Goal: Task Accomplishment & Management: Use online tool/utility

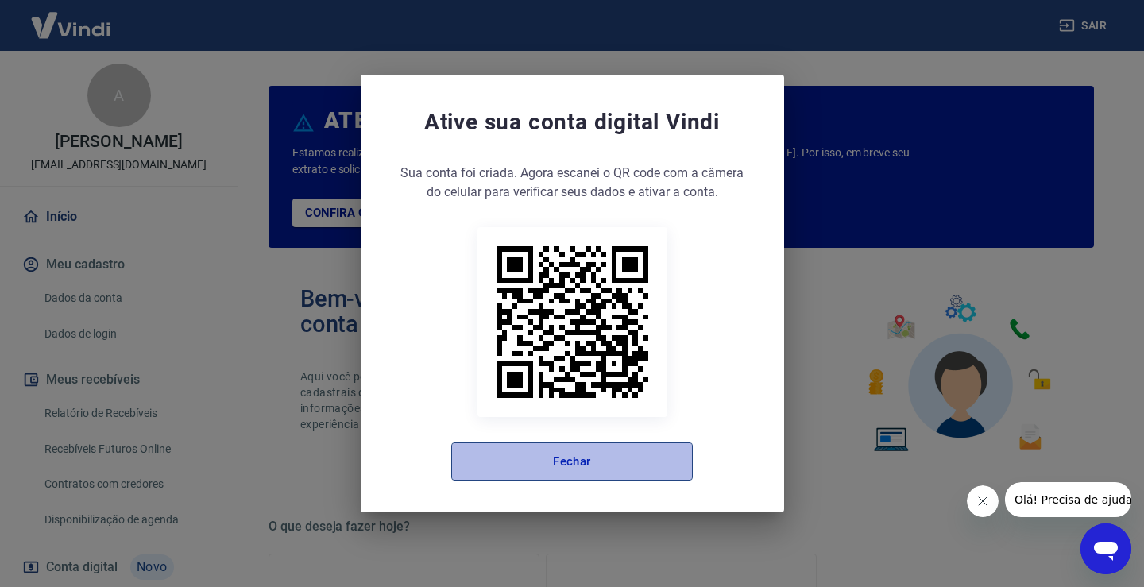
click at [580, 472] on button "Fechar" at bounding box center [572, 462] width 242 height 38
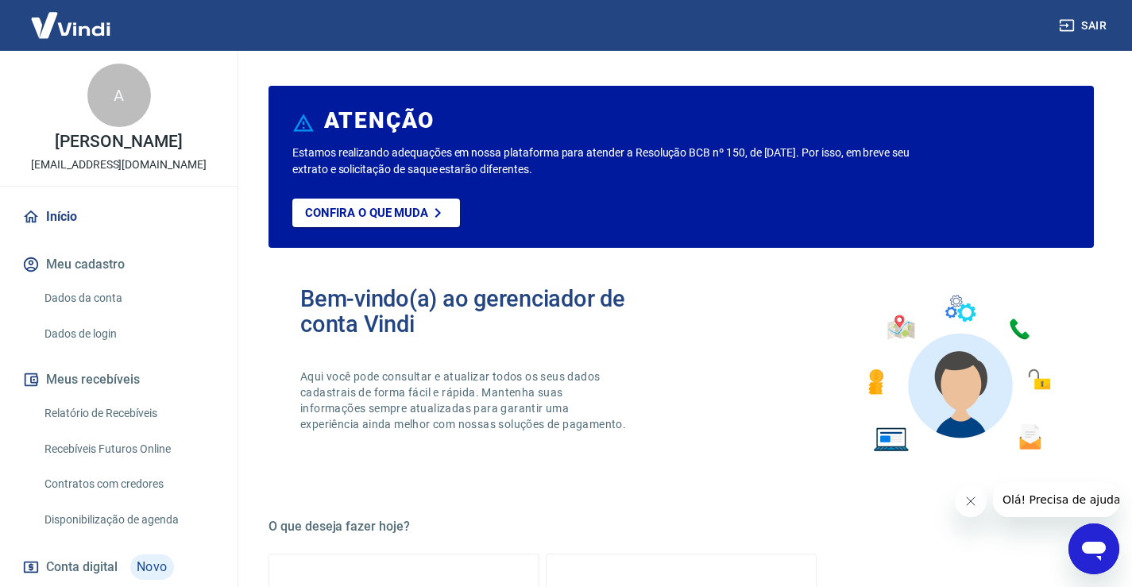
click at [141, 426] on link "Relatório de Recebíveis" at bounding box center [128, 413] width 180 height 33
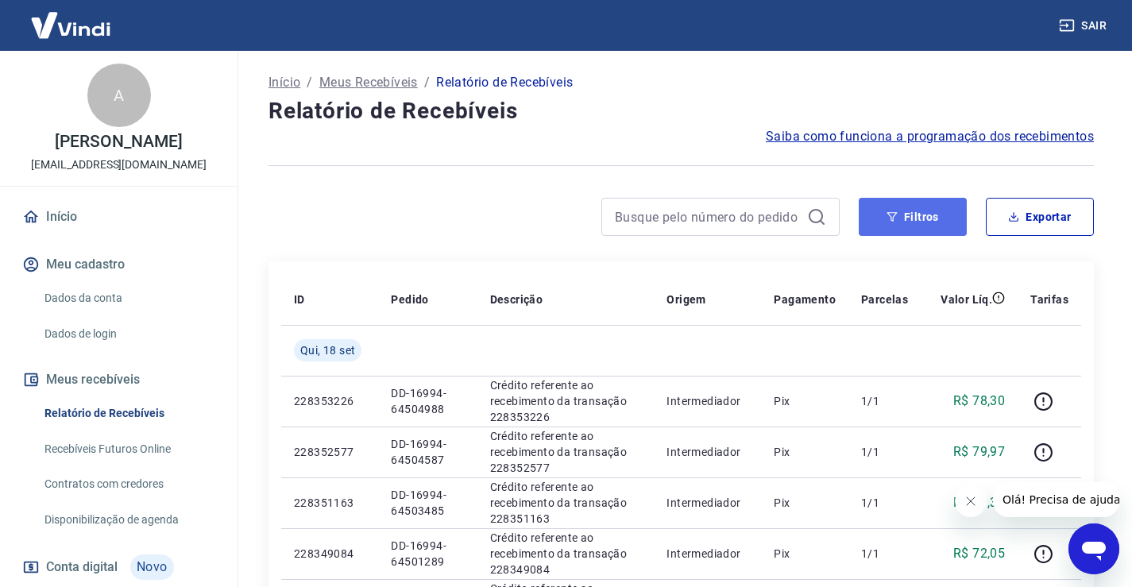
click at [925, 224] on button "Filtros" at bounding box center [913, 217] width 108 height 38
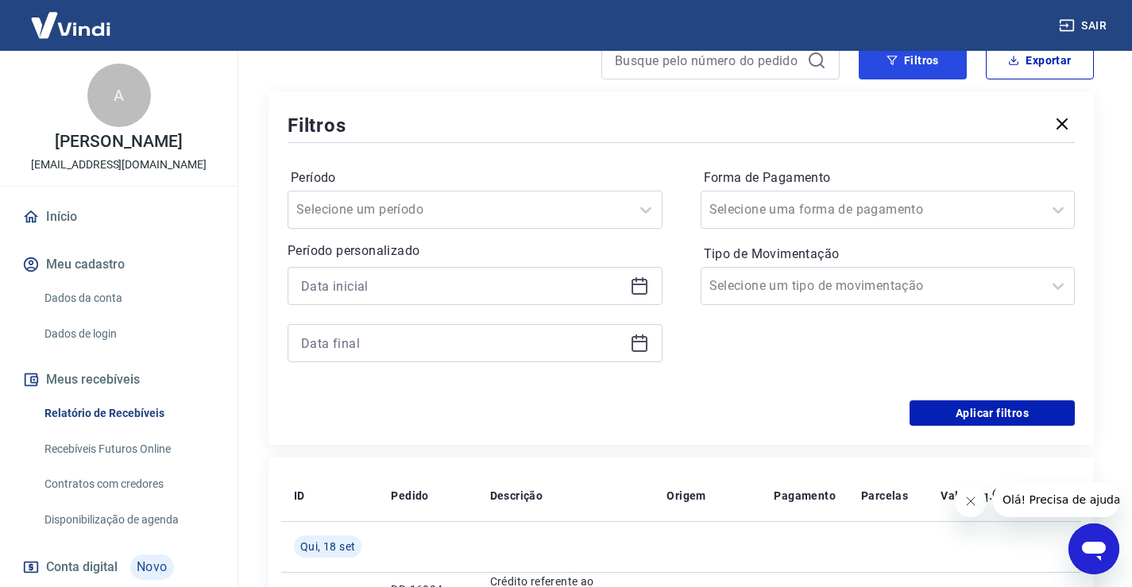
scroll to position [159, 0]
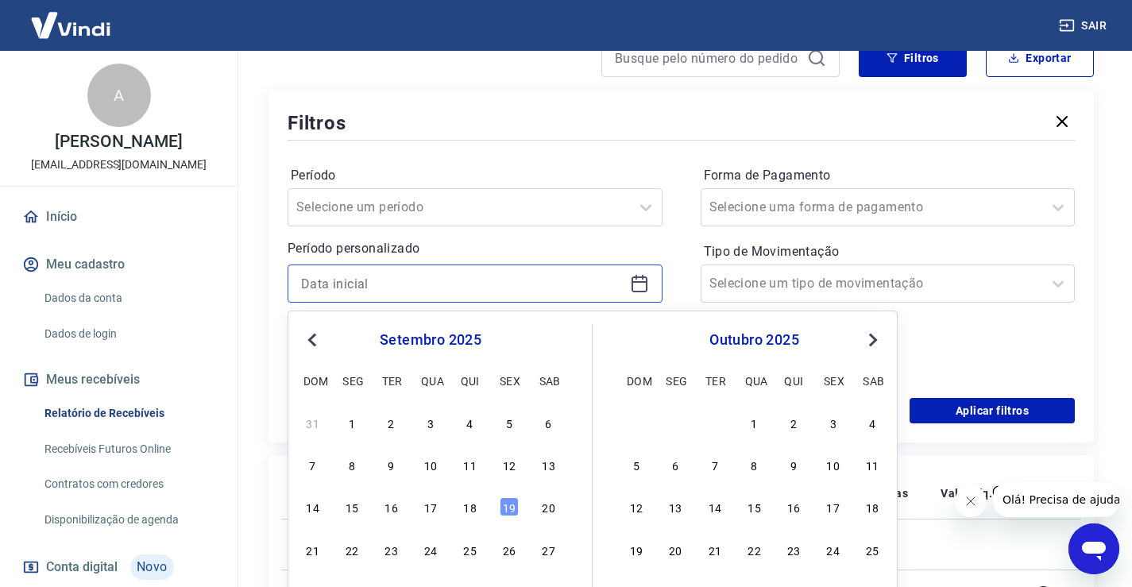
click at [359, 281] on input at bounding box center [462, 284] width 323 height 24
click at [471, 509] on div "18" at bounding box center [470, 506] width 19 height 19
type input "[DATE]"
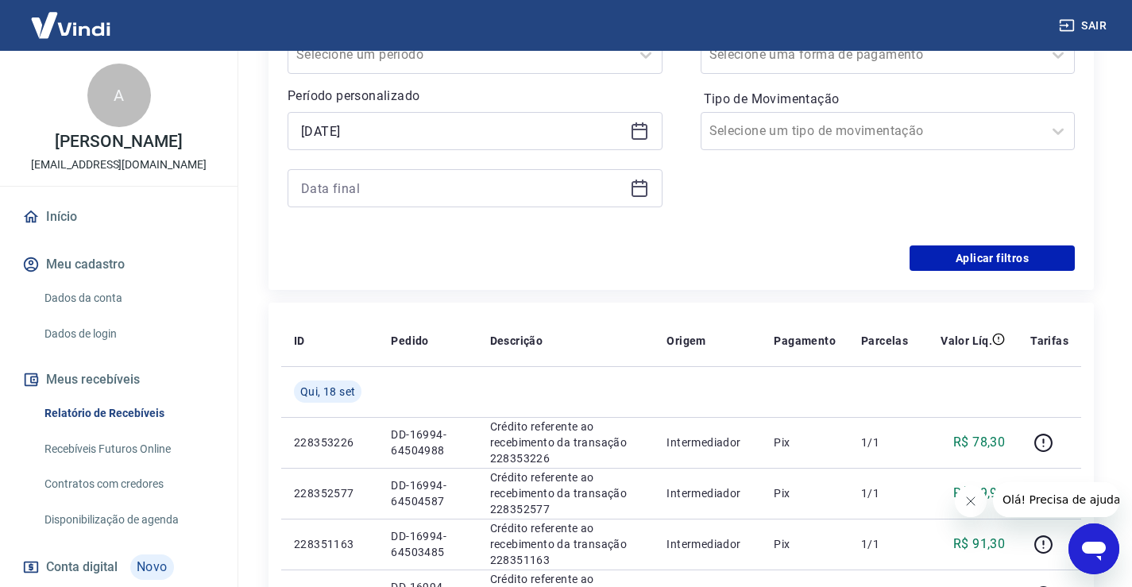
scroll to position [318, 0]
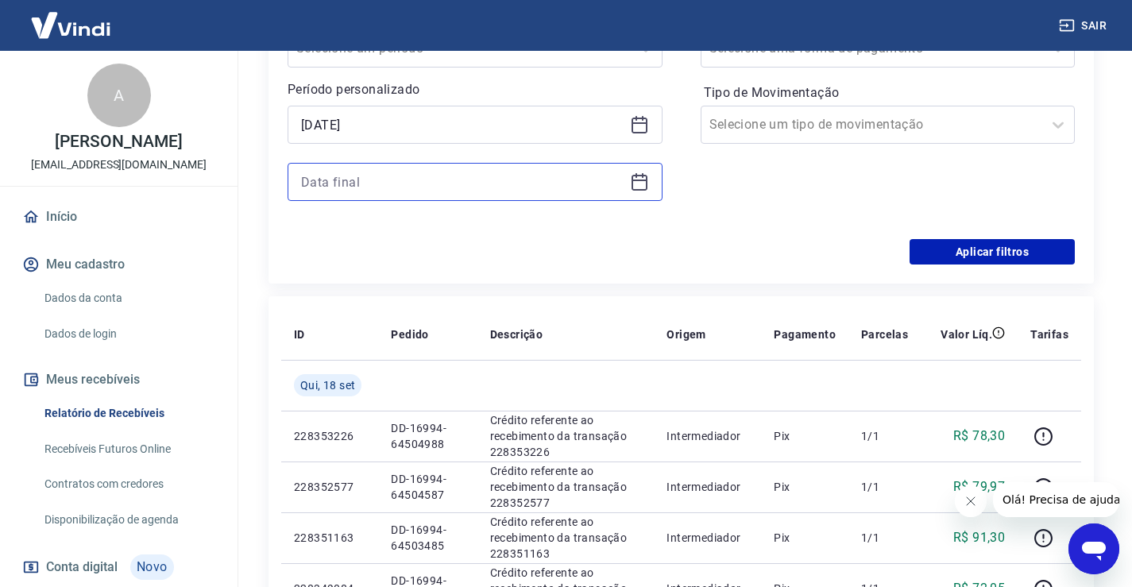
click at [406, 184] on input at bounding box center [462, 182] width 323 height 24
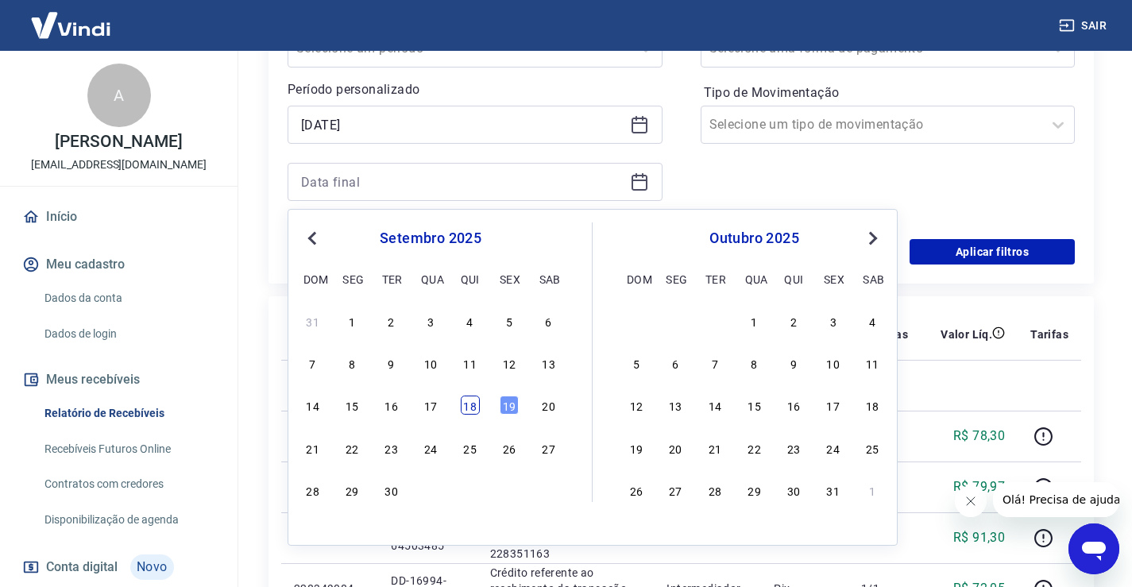
click at [474, 412] on div "18" at bounding box center [470, 405] width 19 height 19
type input "[DATE]"
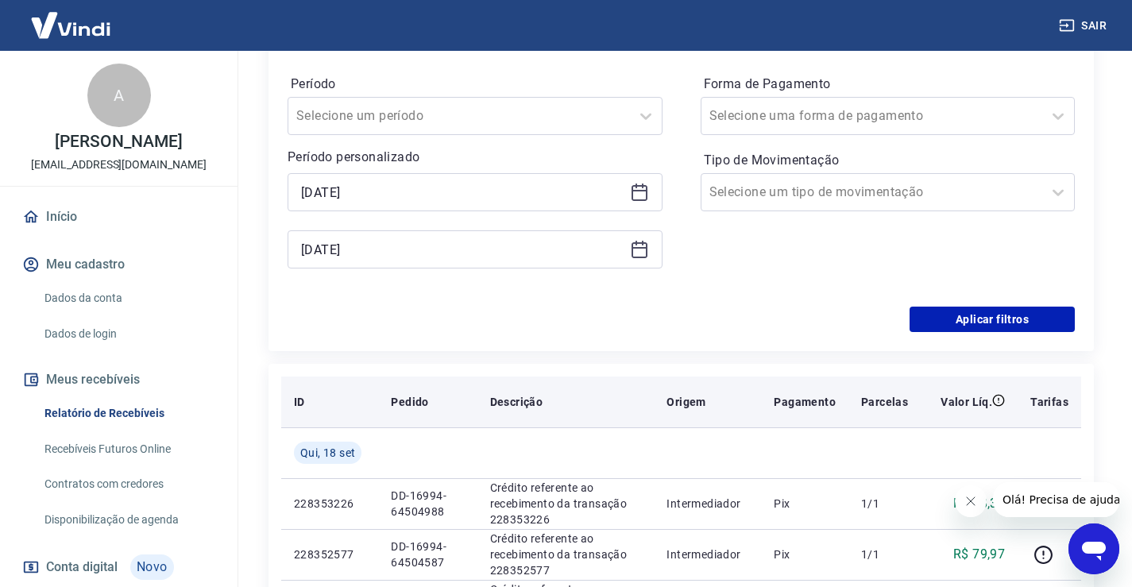
scroll to position [79, 0]
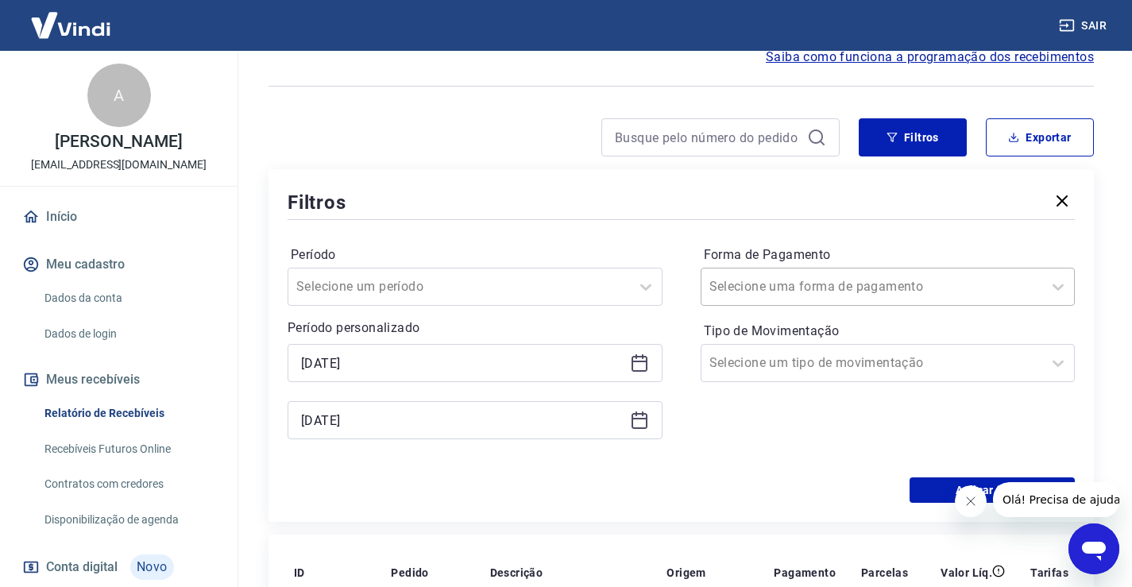
click at [786, 297] on div at bounding box center [873, 287] width 326 height 22
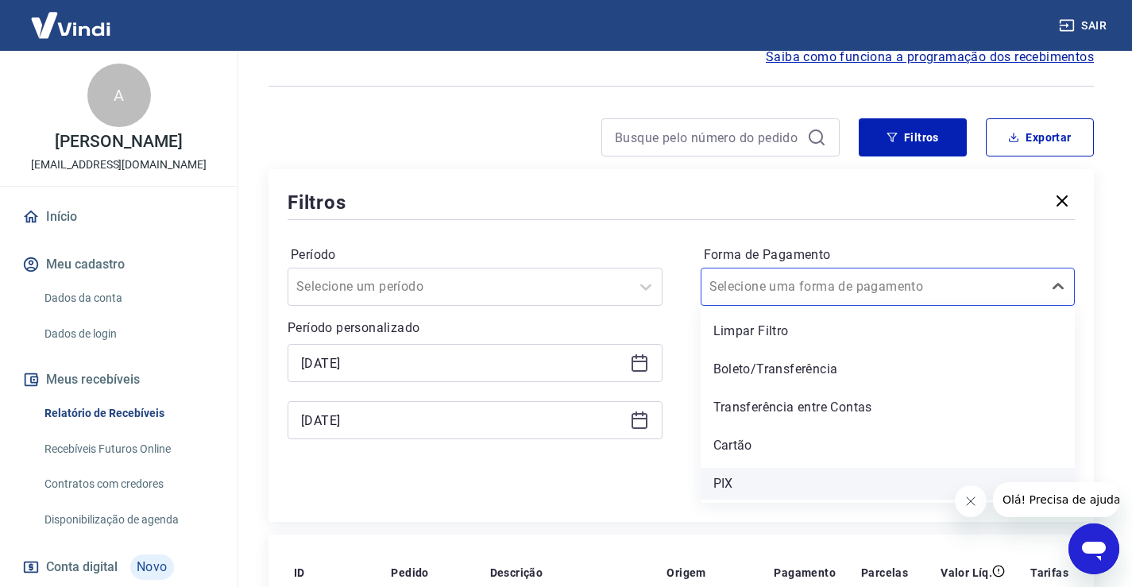
drag, startPoint x: 734, startPoint y: 481, endPoint x: 761, endPoint y: 405, distance: 80.2
click at [734, 479] on div "PIX" at bounding box center [888, 484] width 375 height 32
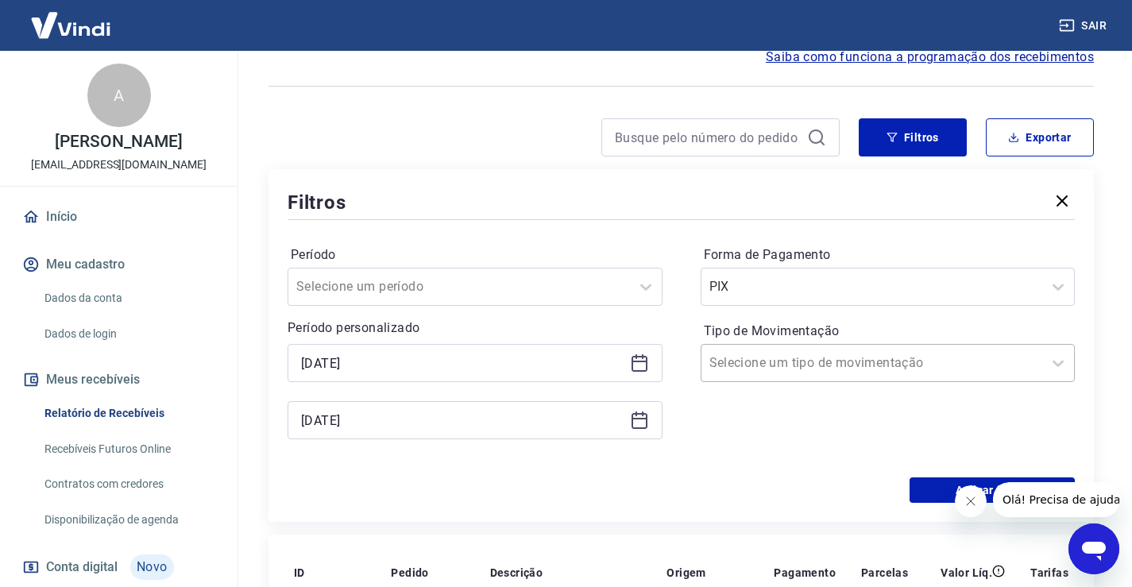
click at [753, 374] on div at bounding box center [873, 363] width 326 height 22
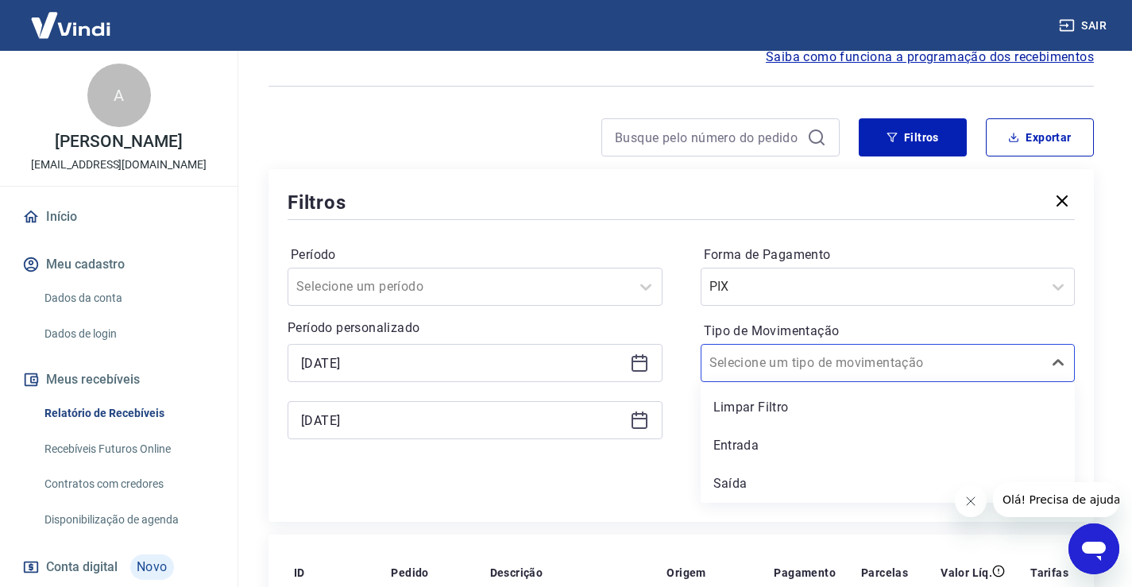
drag, startPoint x: 739, startPoint y: 441, endPoint x: 892, endPoint y: 177, distance: 305.2
click at [739, 440] on div "Entrada" at bounding box center [888, 446] width 375 height 32
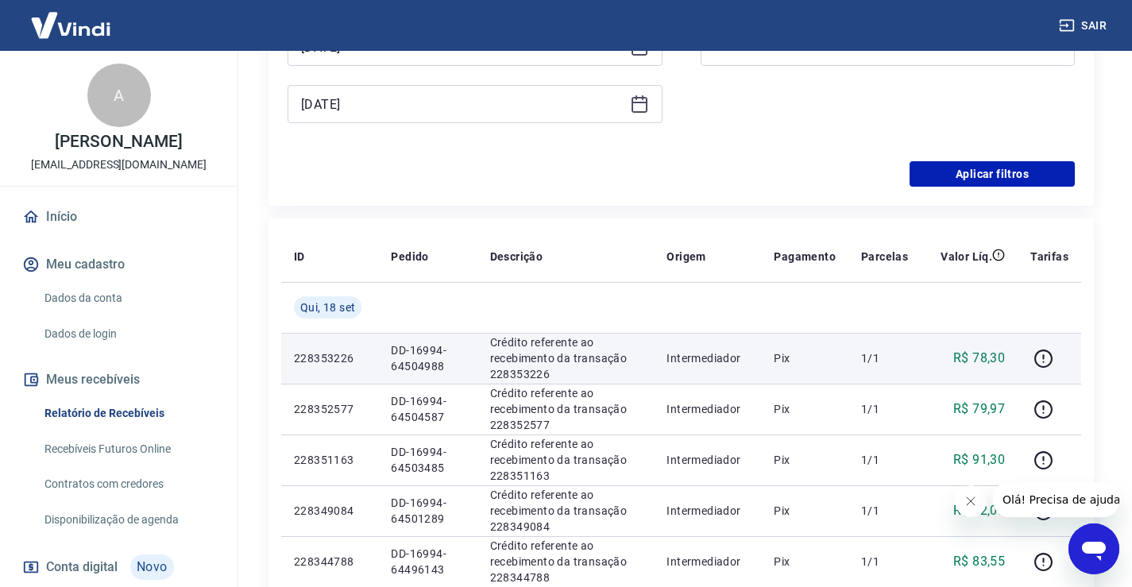
scroll to position [397, 0]
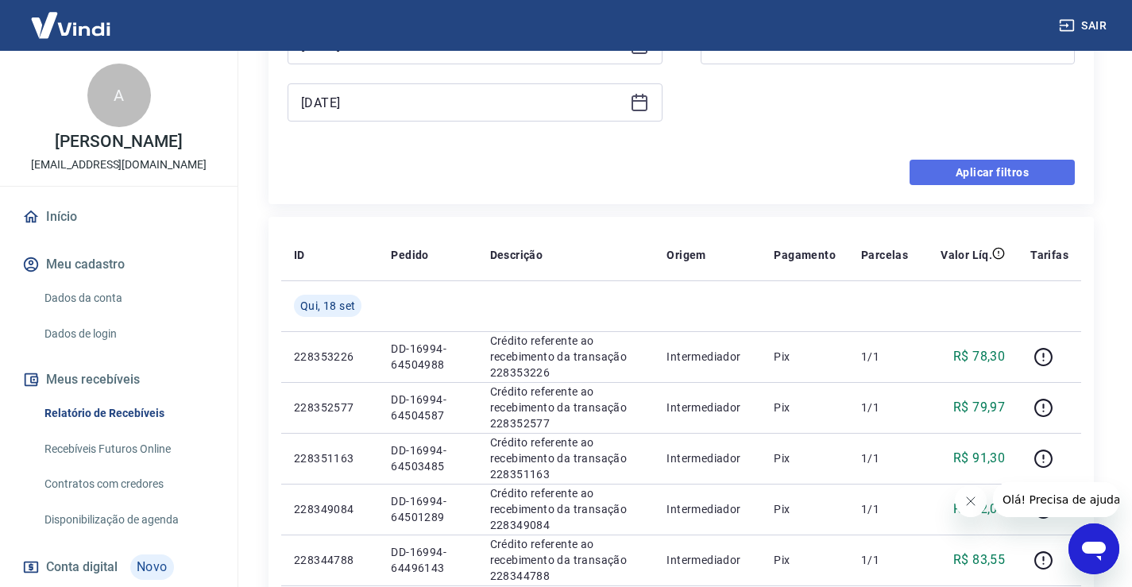
click at [974, 175] on button "Aplicar filtros" at bounding box center [992, 172] width 165 height 25
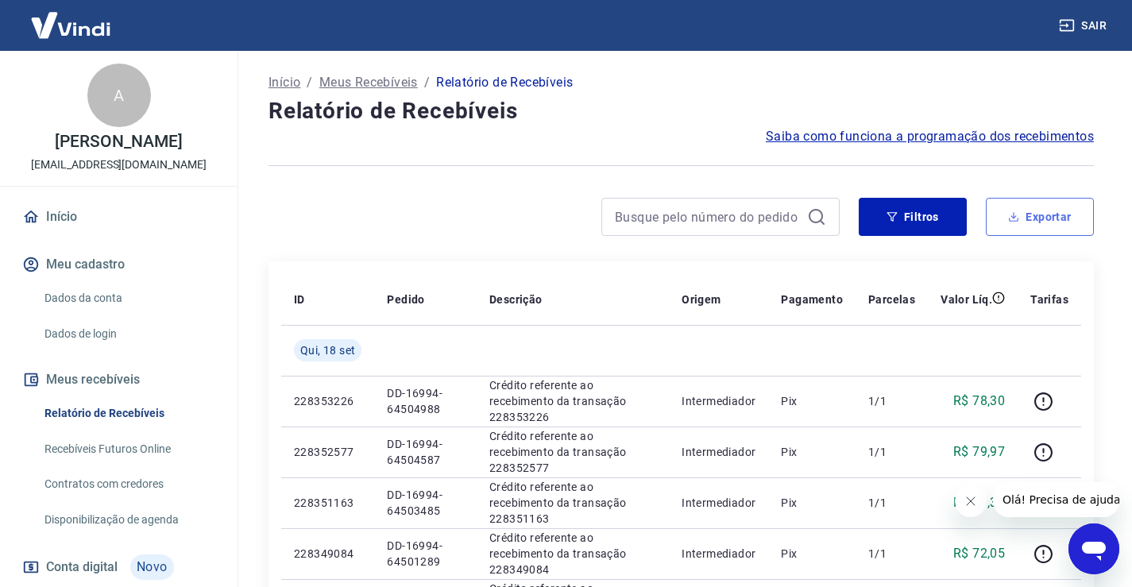
click at [1034, 212] on button "Exportar" at bounding box center [1040, 217] width 108 height 38
type input "[DATE]"
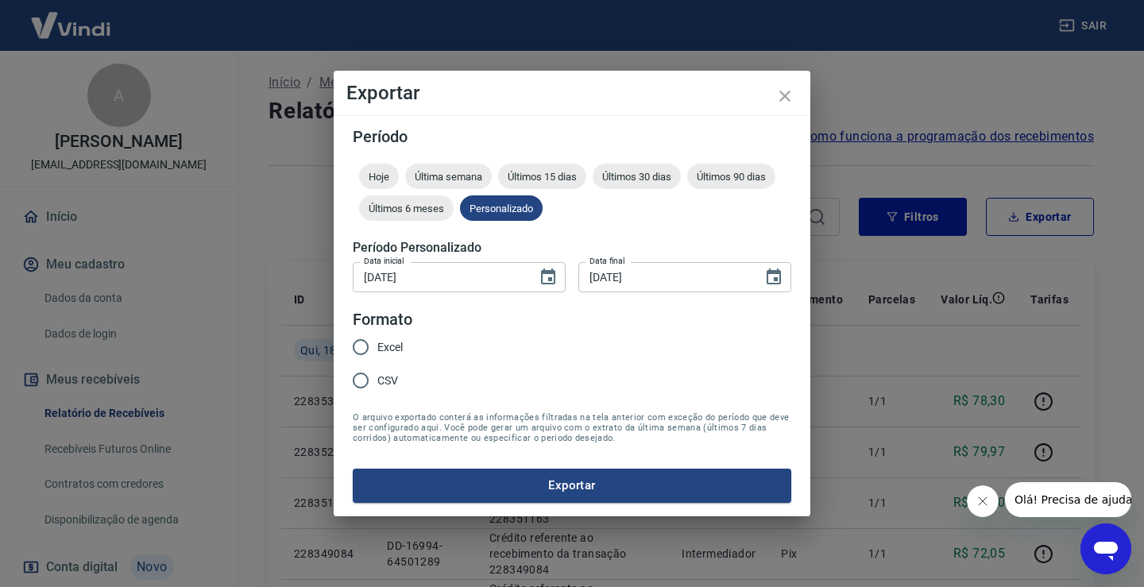
click at [365, 377] on input "CSV" at bounding box center [360, 380] width 33 height 33
radio input "true"
click at [490, 494] on button "Exportar" at bounding box center [572, 485] width 439 height 33
